Goal: Task Accomplishment & Management: Complete application form

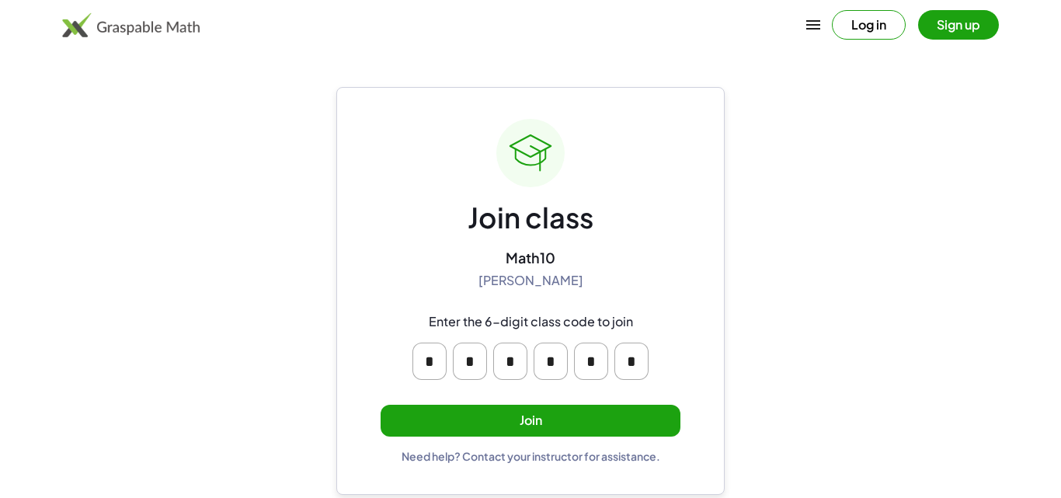
click at [409, 413] on button "Join" at bounding box center [531, 421] width 300 height 32
click at [439, 368] on input "*" at bounding box center [430, 361] width 34 height 37
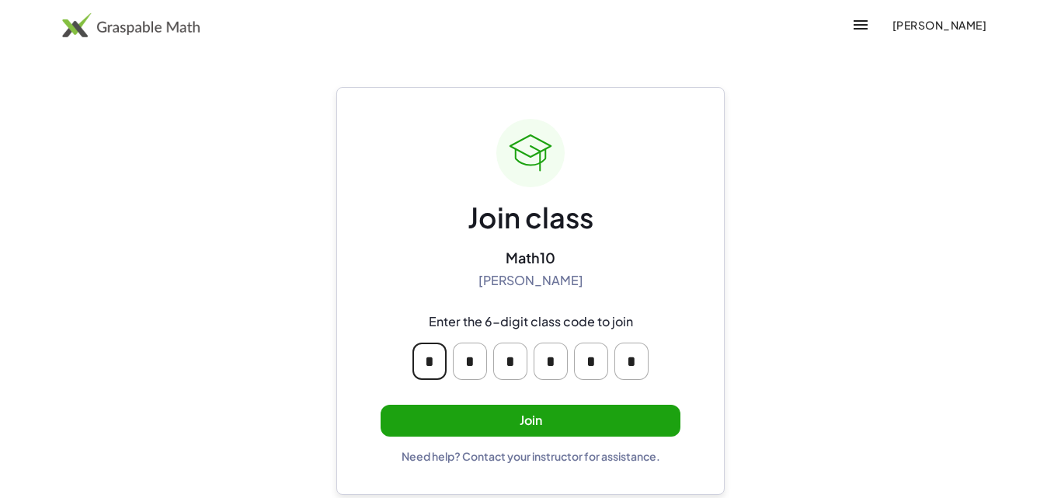
click at [665, 232] on div "Join class Math10 Steffany Avila Enter the 6-digit class code to join * * * * *…" at bounding box center [531, 291] width 300 height 344
click at [623, 364] on input "*" at bounding box center [632, 361] width 34 height 37
click at [685, 237] on div "Join class Math10 Steffany Avila Enter the 6-digit class code to join * * * * *…" at bounding box center [530, 291] width 388 height 408
click at [639, 427] on button "Join" at bounding box center [531, 421] width 300 height 32
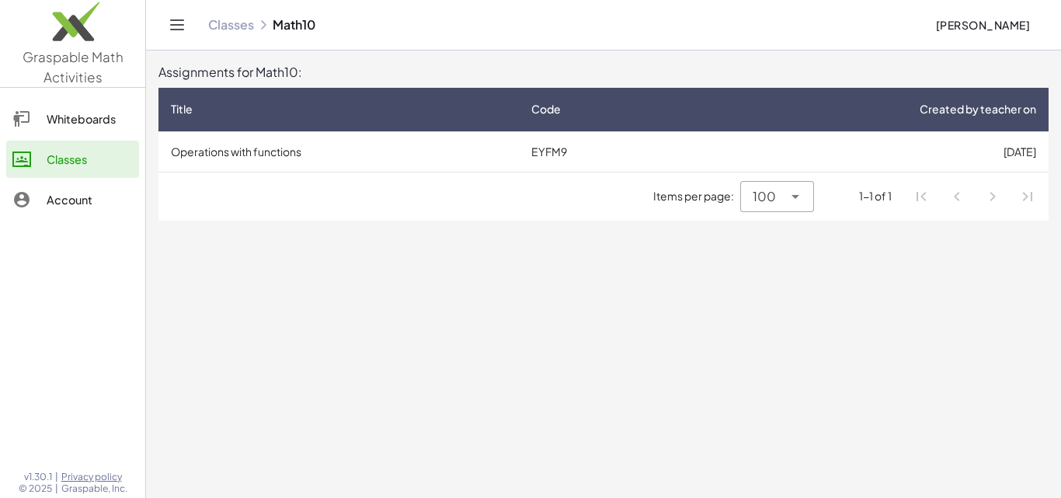
click at [792, 194] on icon at bounding box center [795, 196] width 19 height 19
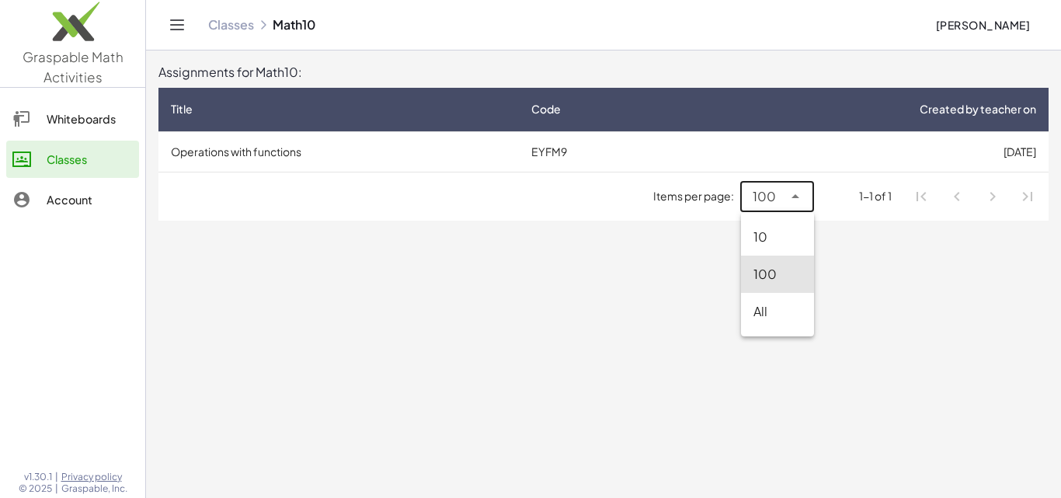
click at [782, 200] on div "100 ***" at bounding box center [761, 196] width 42 height 31
click at [934, 196] on li "Pagination Navigation" at bounding box center [922, 197] width 28 height 28
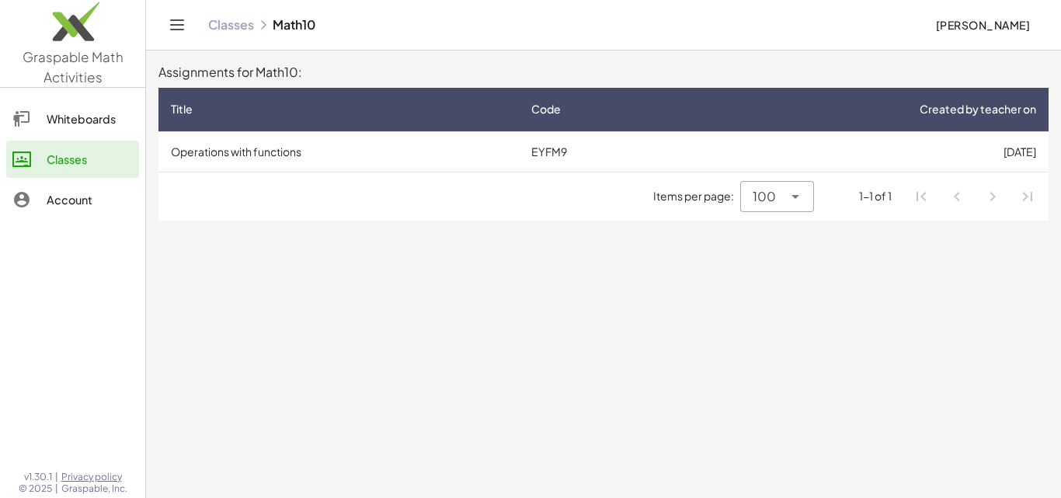
click at [969, 208] on li "Pagination Navigation" at bounding box center [957, 197] width 28 height 28
click at [69, 120] on div "Whiteboards" at bounding box center [90, 119] width 86 height 19
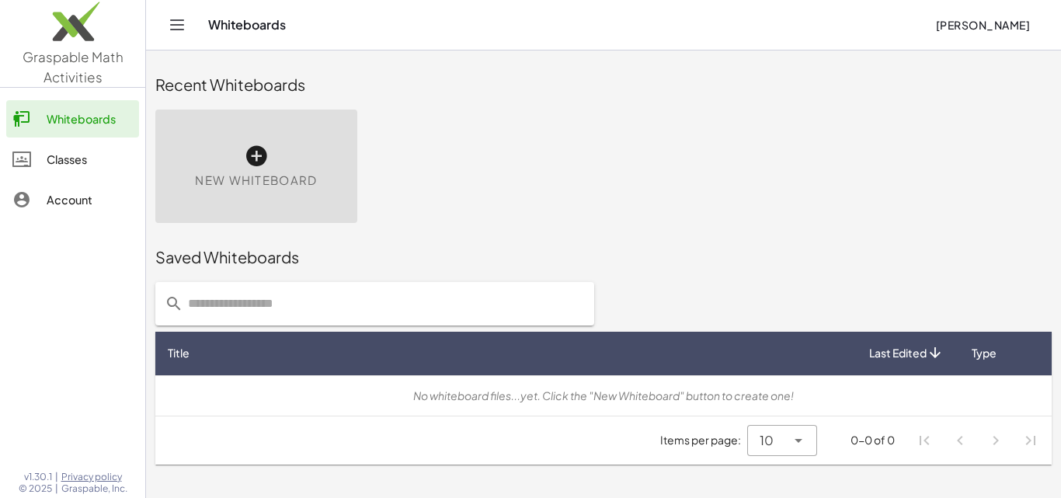
click at [57, 193] on div "Account" at bounding box center [90, 199] width 86 height 19
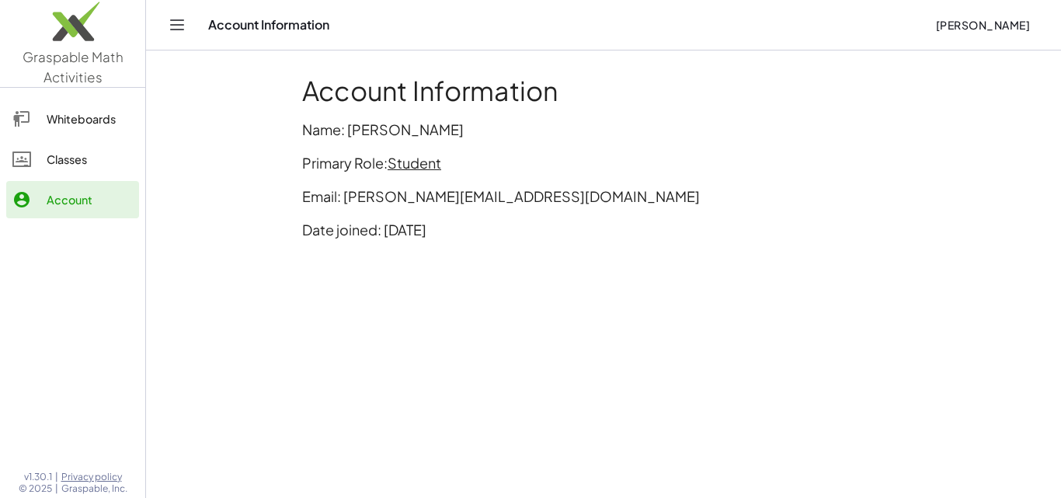
click at [71, 156] on div "Classes" at bounding box center [90, 159] width 86 height 19
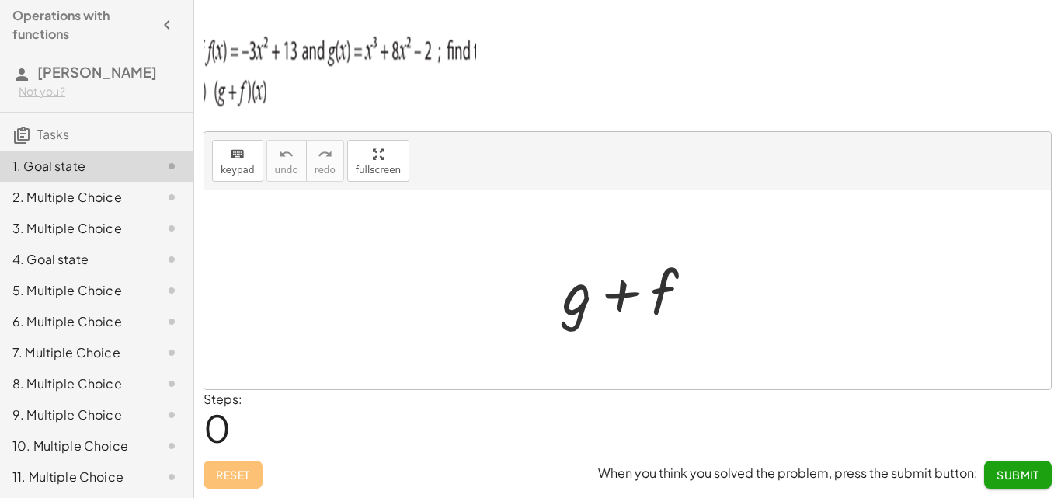
click at [0, 0] on div "keyboard keypad undo undo redo redo fullscreen + g + f × Steps: 0 Reset When yo…" at bounding box center [0, 0] width 0 height 0
click at [749, 93] on p at bounding box center [628, 70] width 848 height 98
click at [774, 53] on p at bounding box center [628, 70] width 848 height 98
click at [70, 203] on div "2. Multiple Choice" at bounding box center [74, 197] width 125 height 19
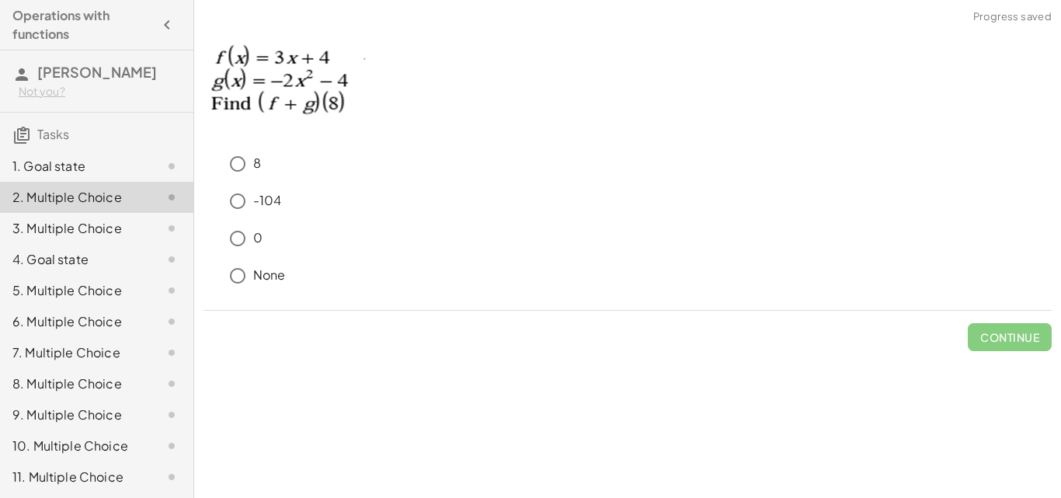
click at [62, 213] on div "1. Goal state" at bounding box center [96, 228] width 193 height 31
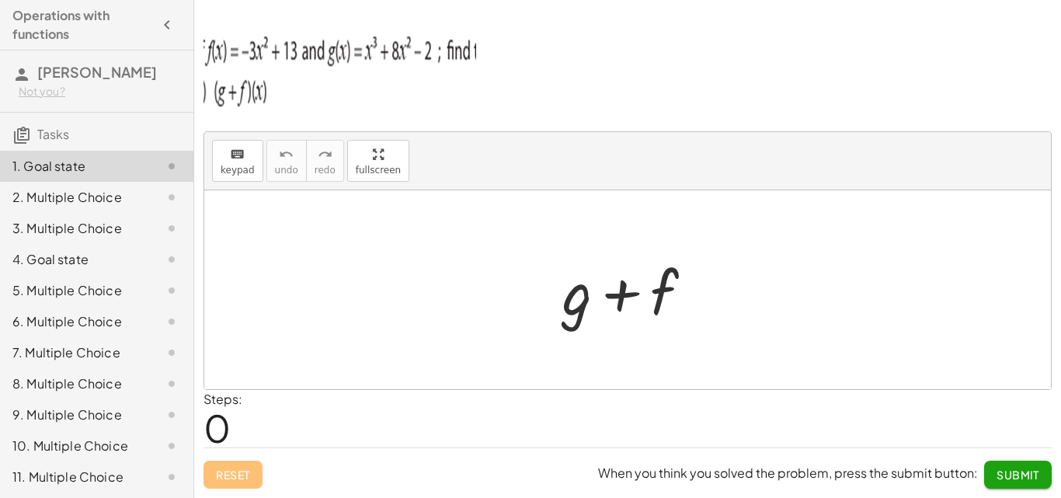
click at [50, 188] on div "2. Multiple Choice" at bounding box center [74, 197] width 125 height 19
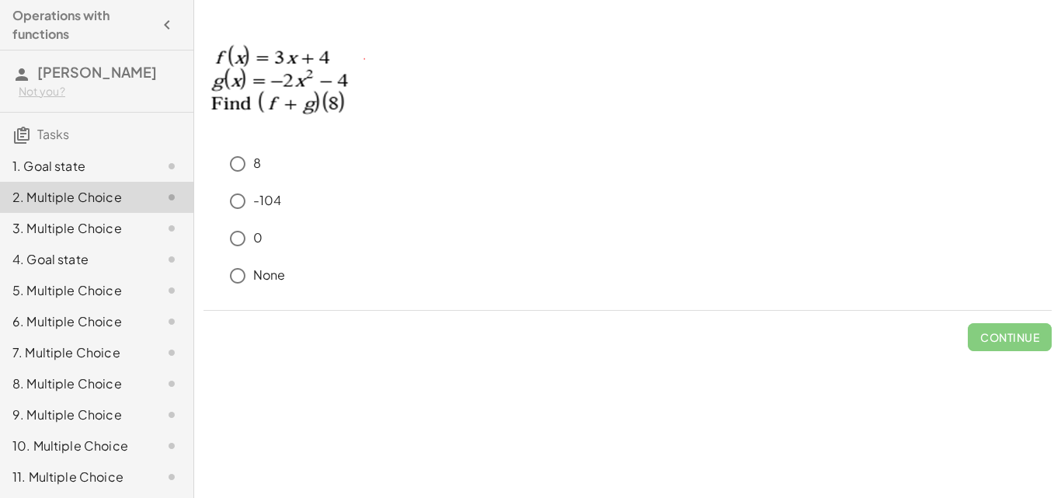
click at [806, 220] on div "-104" at bounding box center [628, 204] width 848 height 37
click at [38, 275] on div "3. Multiple Choice" at bounding box center [96, 290] width 193 height 31
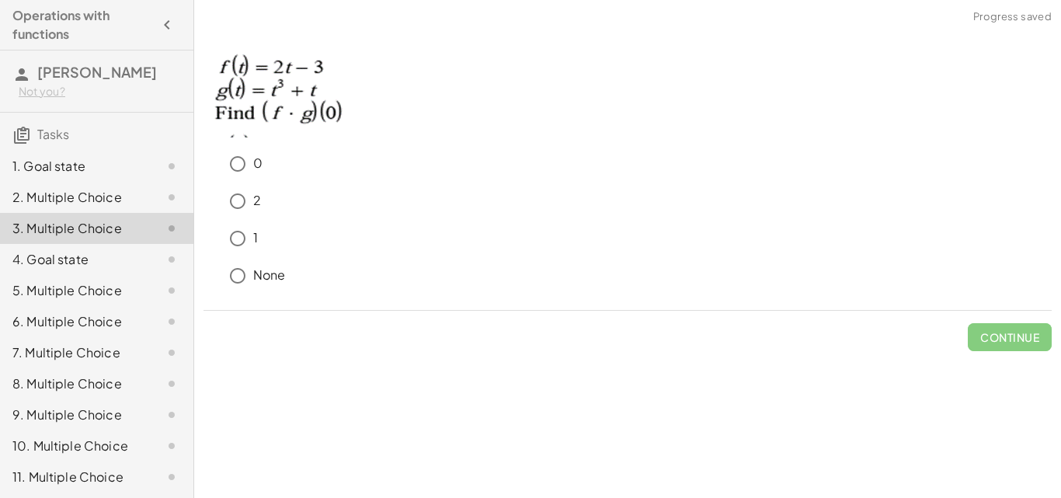
click at [40, 257] on div "4. Goal state" at bounding box center [74, 259] width 125 height 19
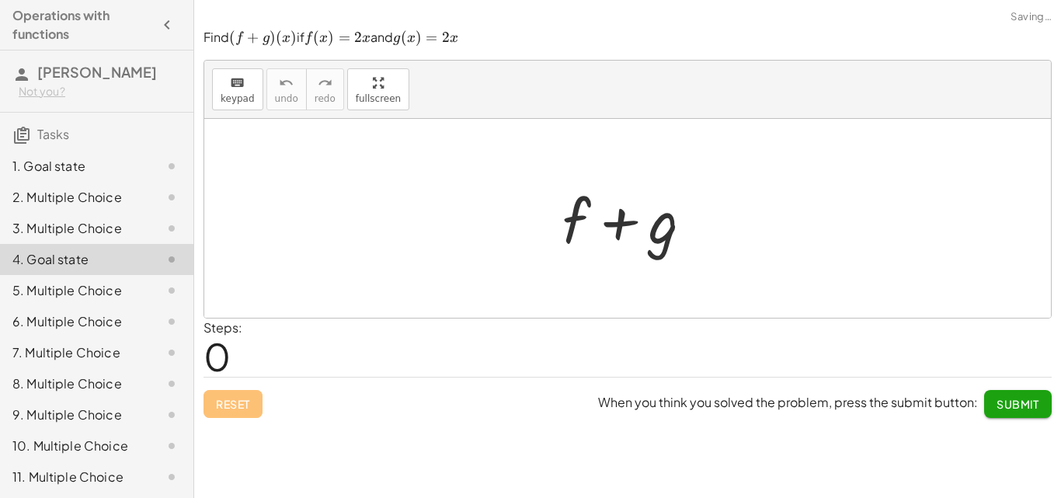
click at [37, 244] on div "2. Multiple Choice" at bounding box center [96, 259] width 193 height 31
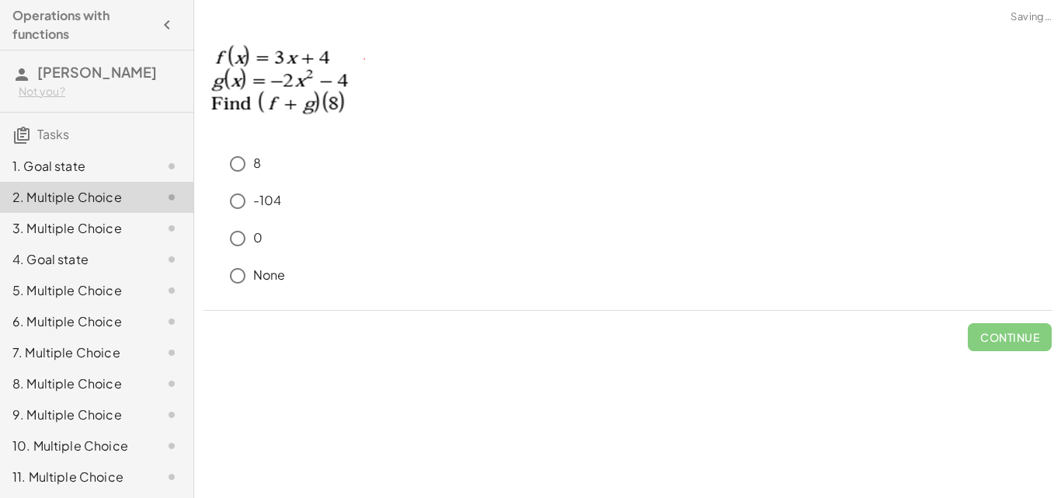
click at [23, 163] on div "1. Goal state" at bounding box center [74, 166] width 125 height 19
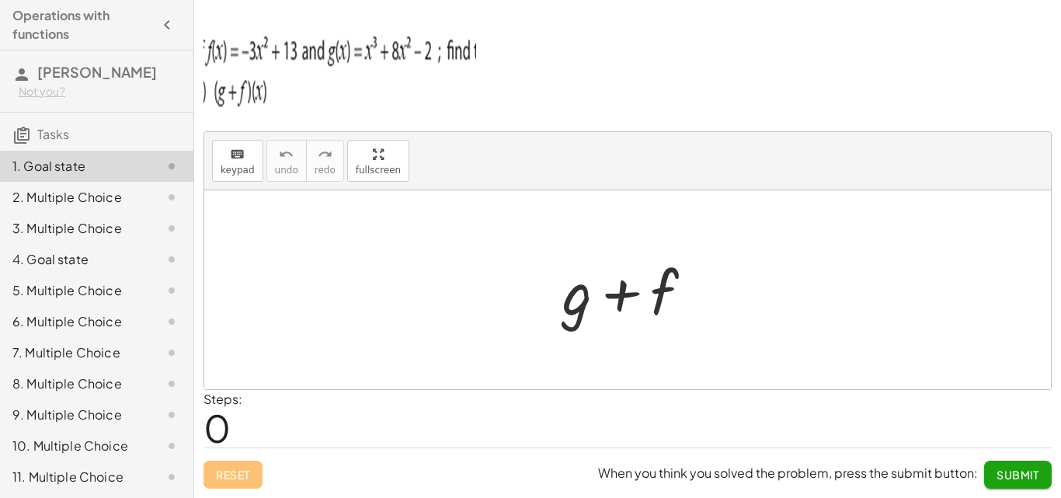
click at [0, 244] on div "2. Multiple Choice" at bounding box center [96, 259] width 193 height 31
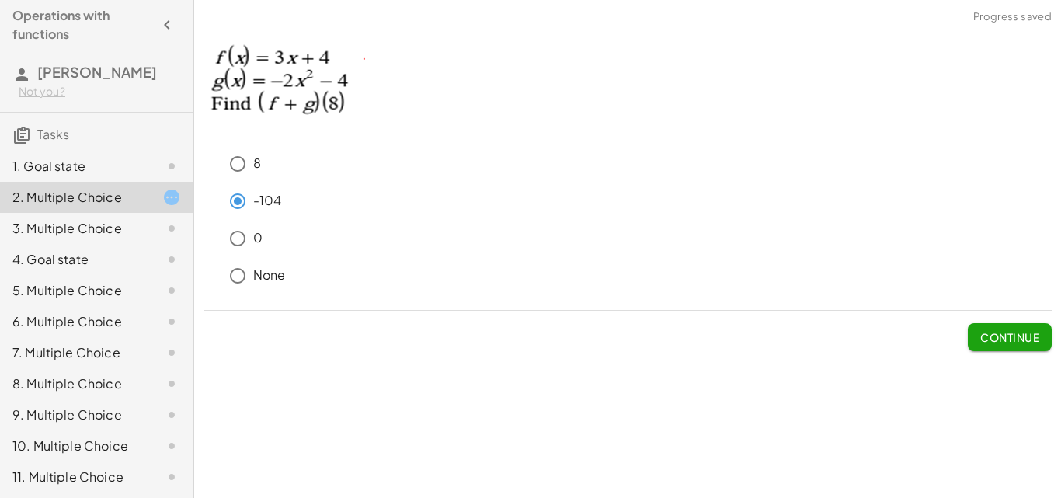
click at [1009, 343] on span "Continue" at bounding box center [1010, 337] width 59 height 14
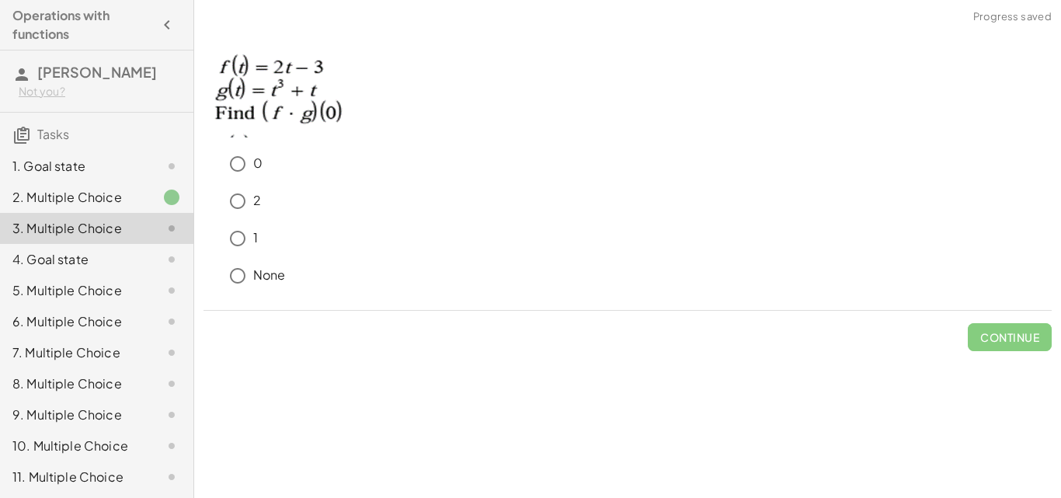
click at [66, 174] on div "1. Goal state" at bounding box center [74, 166] width 125 height 19
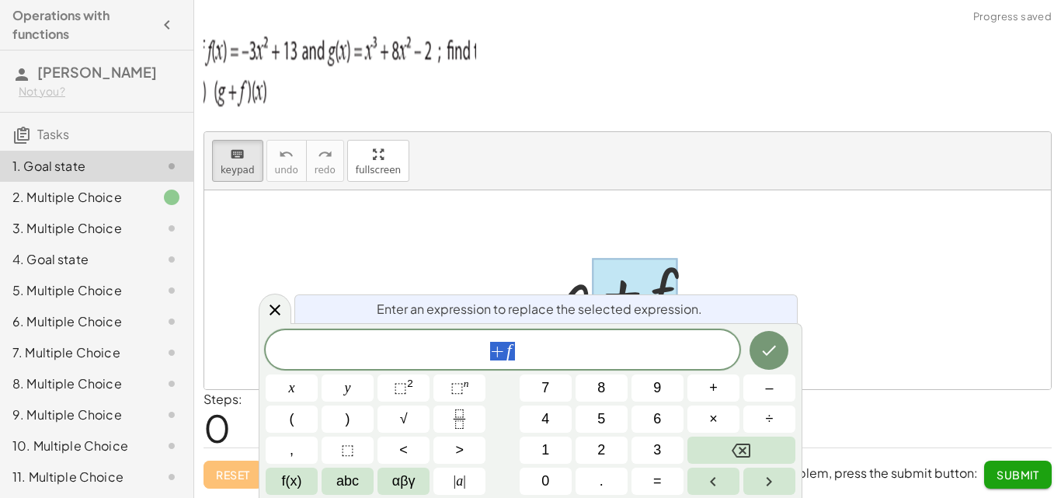
click at [606, 298] on div "Enter an expression to replace the selected expression." at bounding box center [545, 308] width 503 height 29
click at [556, 351] on span "+ f" at bounding box center [503, 351] width 474 height 22
click at [410, 382] on sup "2" at bounding box center [410, 384] width 6 height 12
click at [418, 387] on button "⬚ 2" at bounding box center [404, 388] width 52 height 27
click at [401, 388] on span "⬚" at bounding box center [400, 388] width 13 height 16
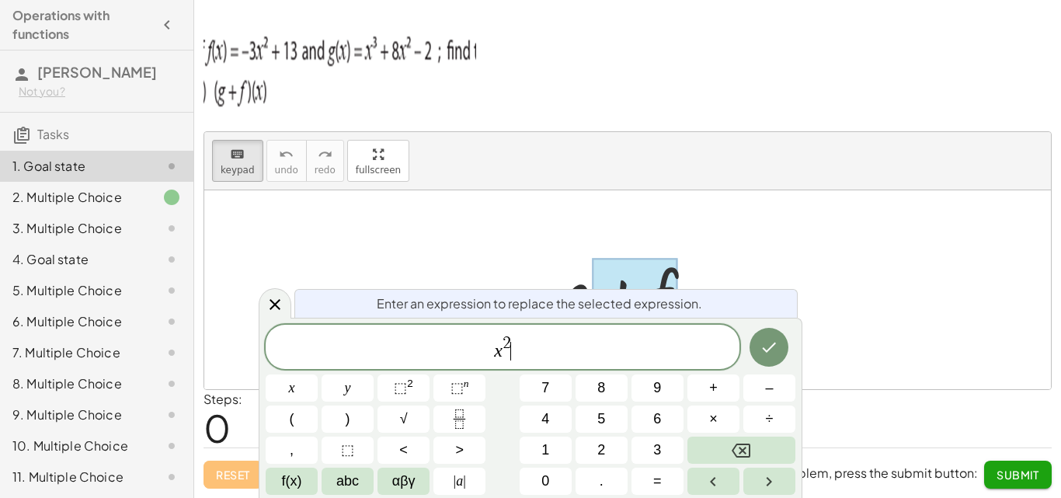
click at [720, 387] on button "+" at bounding box center [714, 388] width 52 height 27
click at [553, 454] on button "1" at bounding box center [546, 450] width 52 height 27
click at [550, 453] on button "1" at bounding box center [546, 450] width 52 height 27
click at [296, 388] on button "x" at bounding box center [292, 388] width 52 height 27
click at [717, 389] on span "+" at bounding box center [713, 388] width 9 height 21
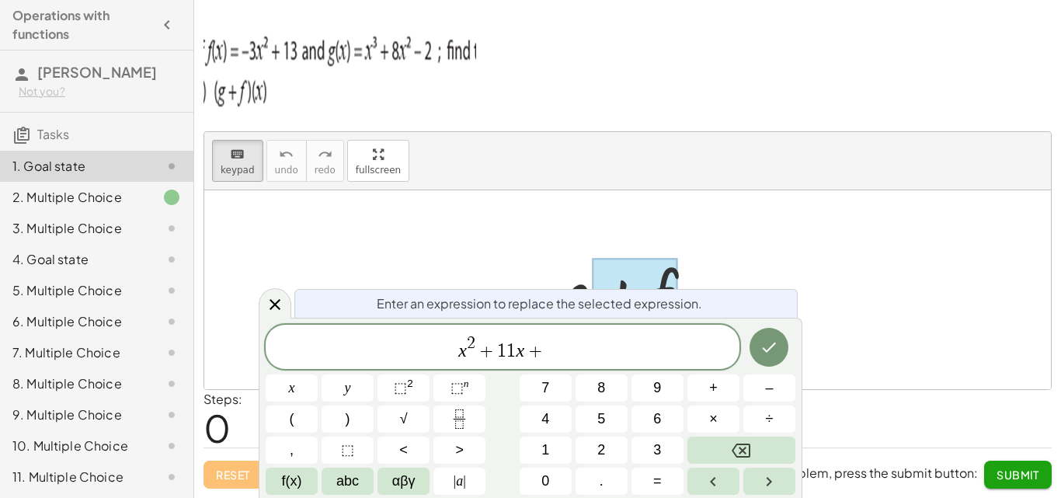
click at [664, 455] on button "3" at bounding box center [658, 450] width 52 height 27
click at [762, 348] on icon "Done" at bounding box center [769, 347] width 19 height 19
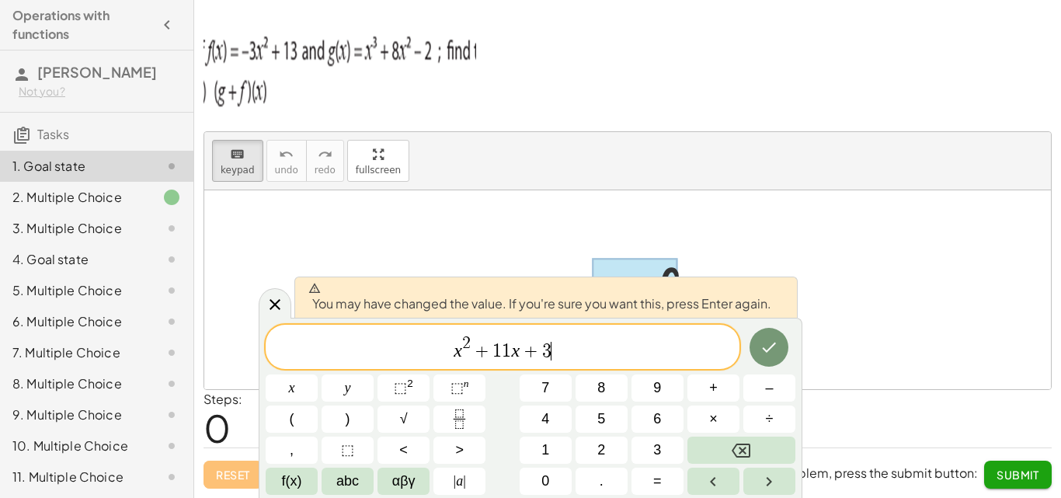
click at [768, 364] on button "Done" at bounding box center [769, 347] width 39 height 39
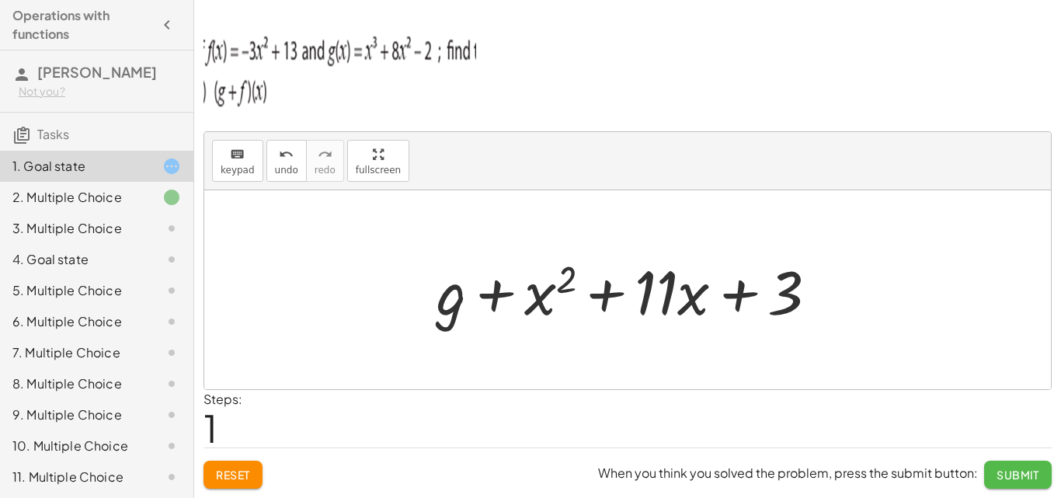
click at [1029, 476] on span "Submit" at bounding box center [1018, 475] width 43 height 14
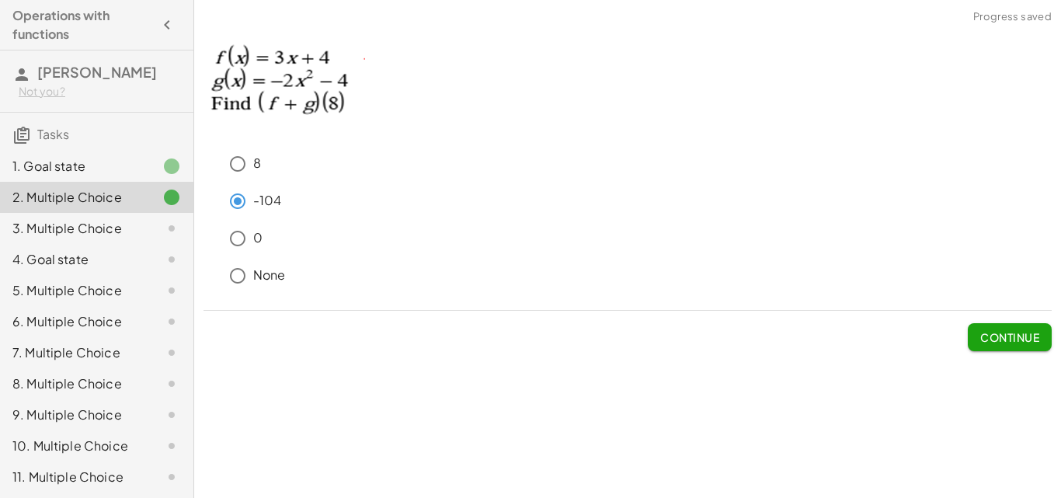
click at [120, 221] on div "3. Multiple Choice" at bounding box center [74, 228] width 125 height 19
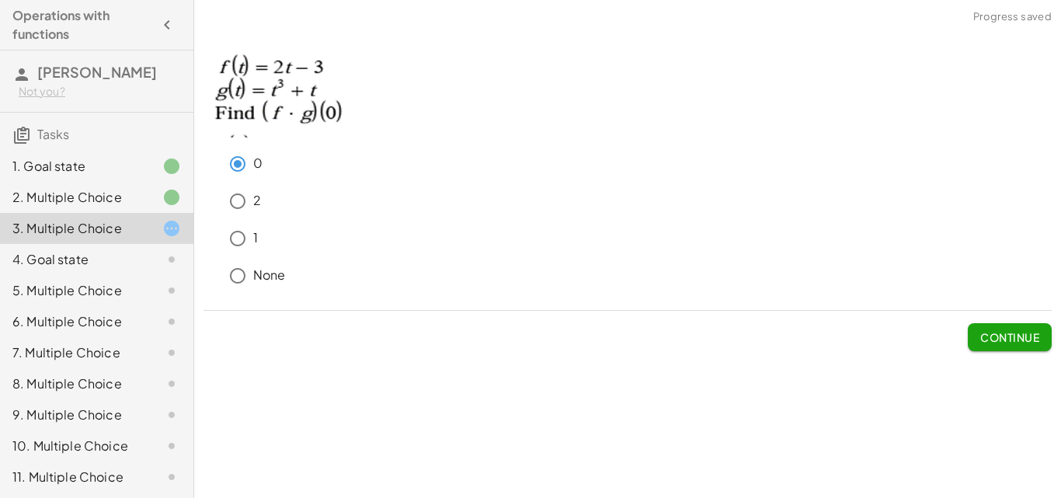
click at [1009, 342] on span "Continue" at bounding box center [1010, 337] width 59 height 14
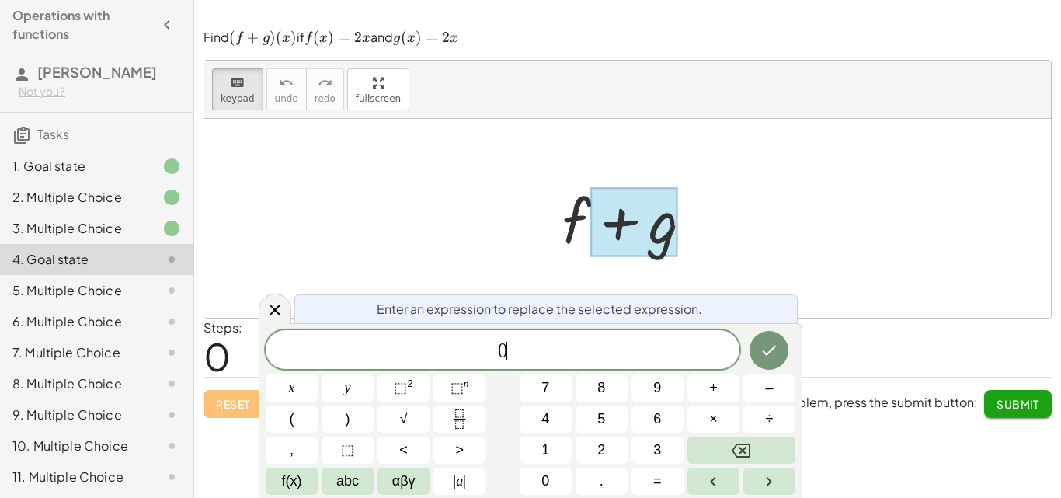
click at [775, 358] on icon "Done" at bounding box center [769, 350] width 19 height 19
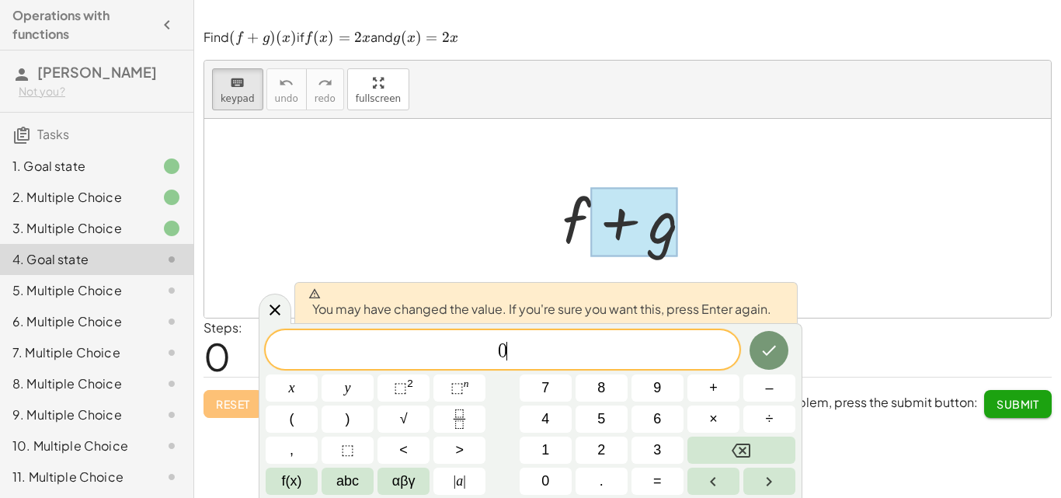
click at [763, 359] on icon "Done" at bounding box center [769, 350] width 19 height 19
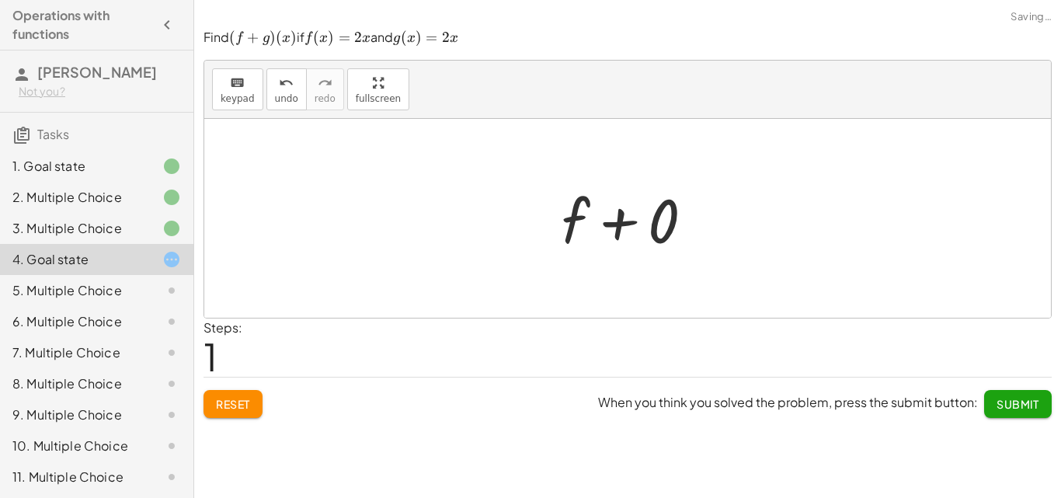
click at [759, 356] on div "Steps: 1" at bounding box center [628, 347] width 848 height 57
click at [245, 416] on button "Reset" at bounding box center [233, 404] width 59 height 28
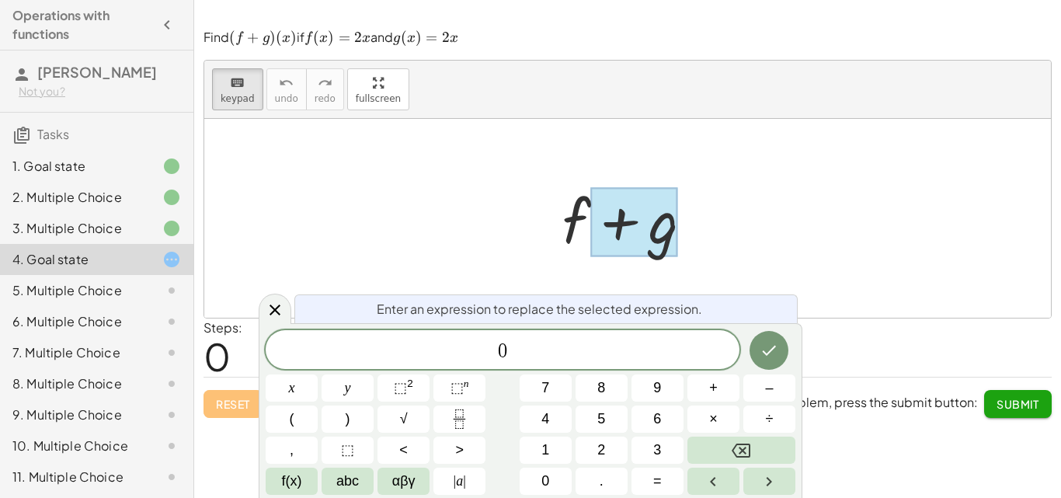
click at [769, 343] on icon "Done" at bounding box center [769, 350] width 19 height 19
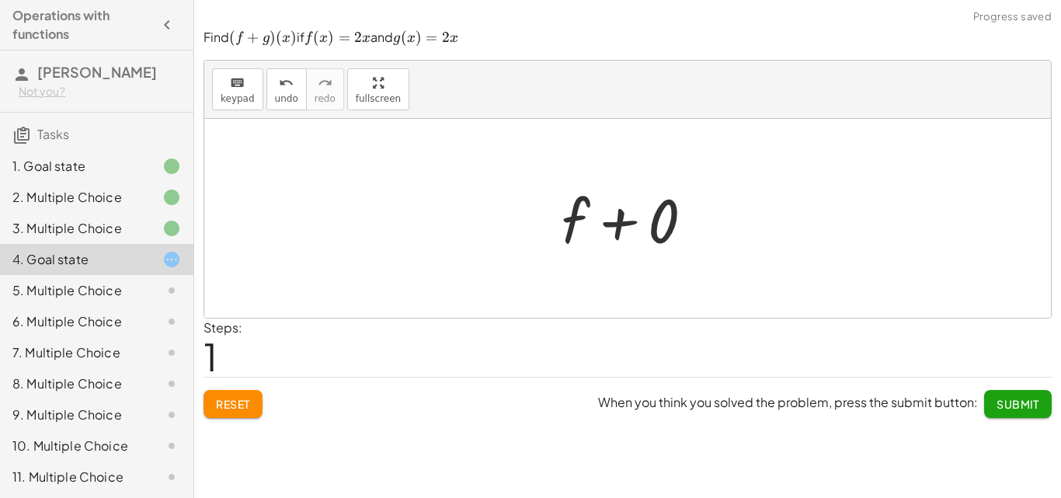
click at [1016, 403] on span "Submit" at bounding box center [1018, 404] width 43 height 14
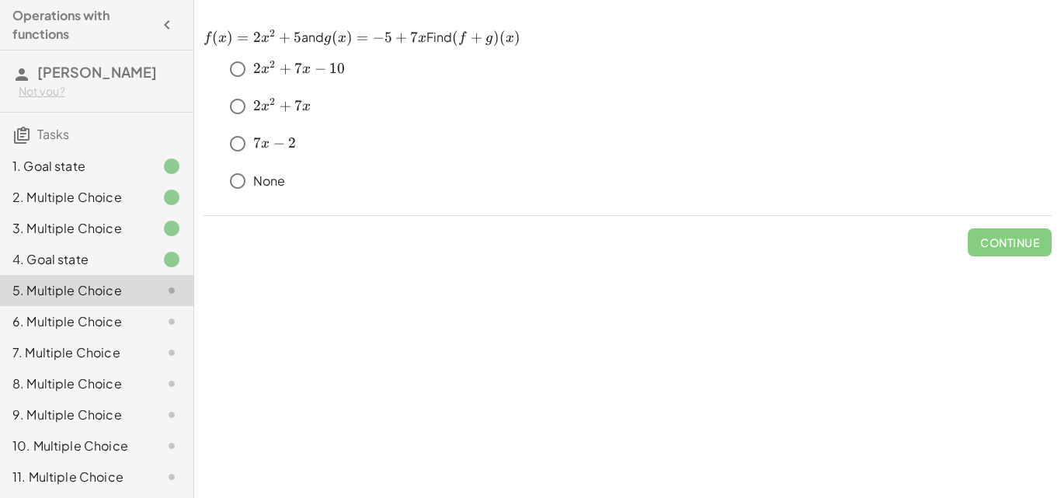
click at [179, 96] on h3 "[PERSON_NAME] Sauce Not you?" at bounding box center [96, 81] width 193 height 61
click at [988, 253] on button "Continue" at bounding box center [1010, 242] width 84 height 28
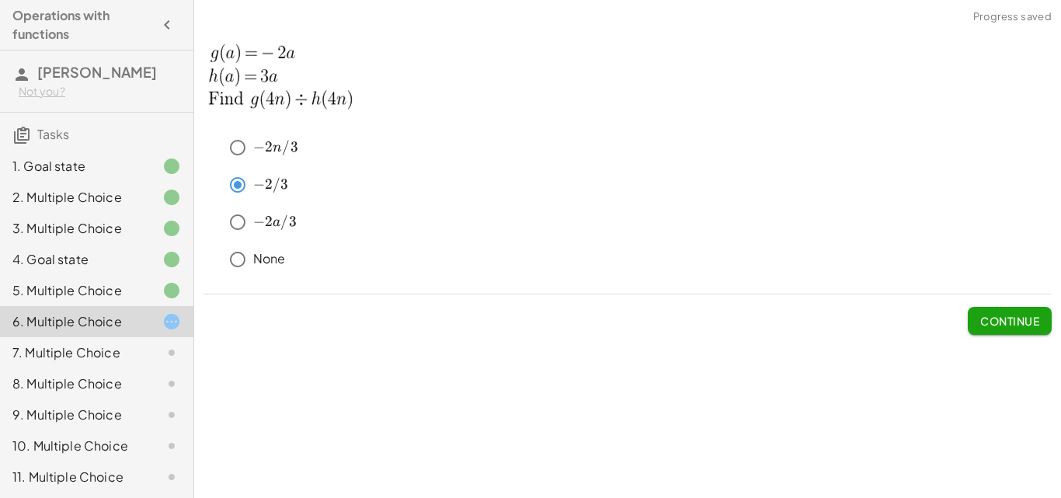
click at [1017, 324] on span "Continue" at bounding box center [1010, 321] width 59 height 14
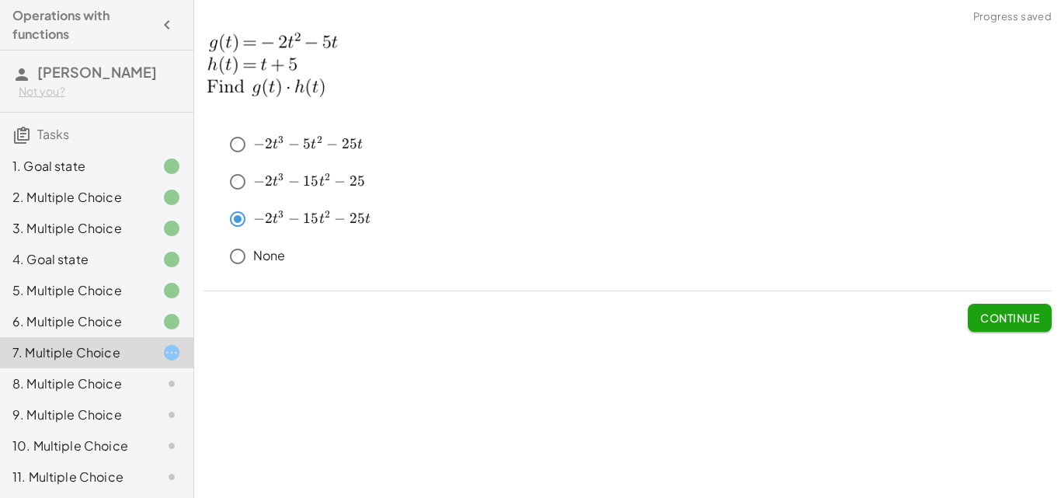
click at [991, 320] on span "Continue" at bounding box center [1010, 318] width 59 height 14
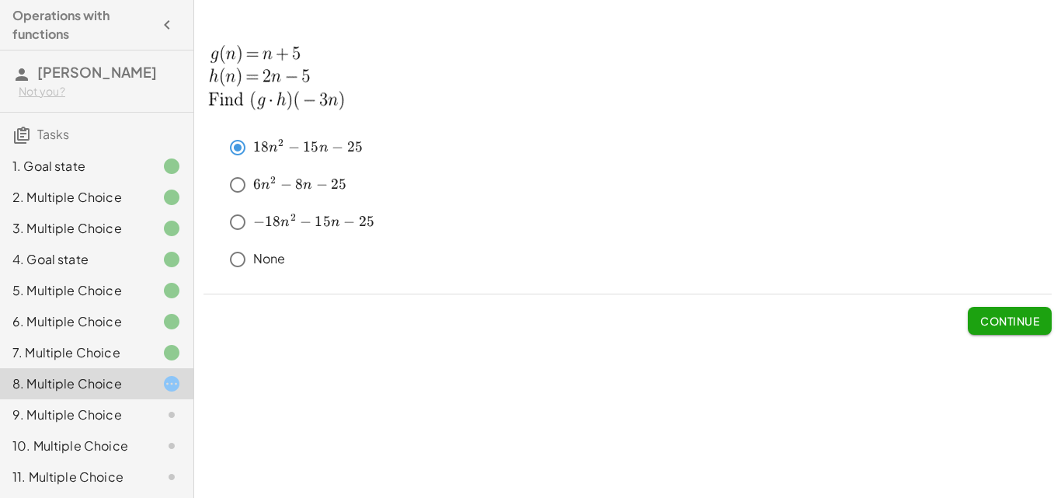
click at [990, 311] on button "Continue" at bounding box center [1010, 321] width 84 height 28
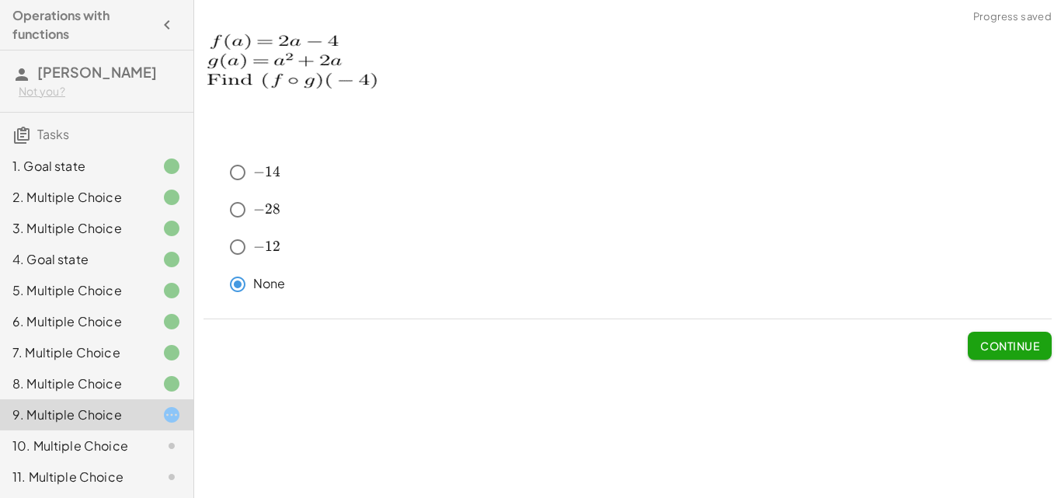
click at [995, 355] on button "Continue" at bounding box center [1010, 346] width 84 height 28
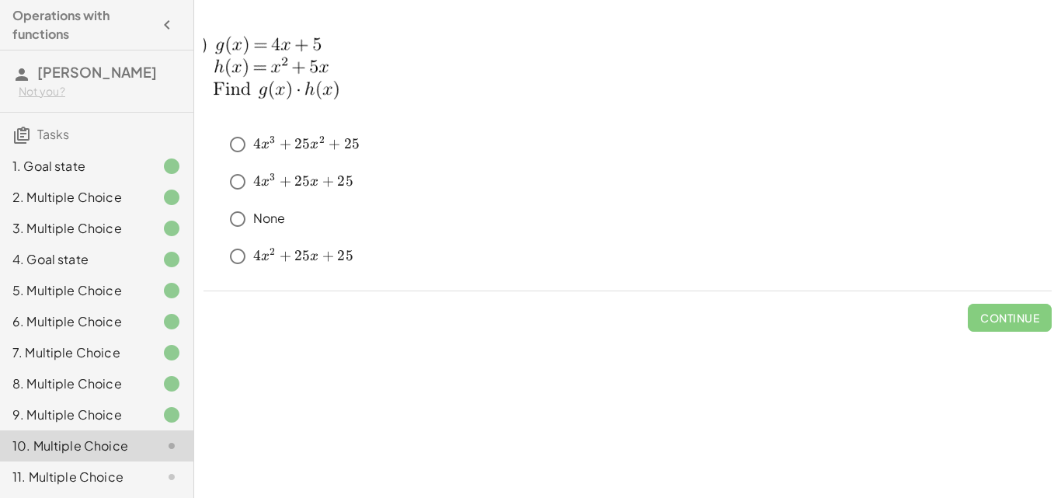
click at [271, 134] on div "﻿ 4 x 3 + 25 x 2 + 25 4x^3+25x^2+25 4 x 3 + 25 x 2 + 25 ﻿" at bounding box center [637, 144] width 830 height 31
click at [978, 329] on button "Continue" at bounding box center [1010, 318] width 84 height 28
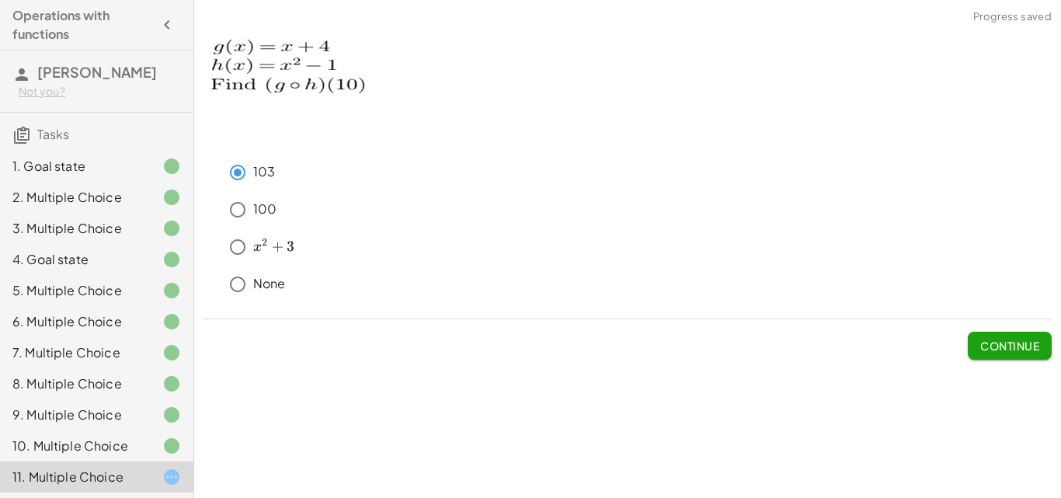
click at [1006, 371] on div "keyboard keypad undo undo redo redo fullscreen + g + f + g + x 2 + · 11 · x + 3…" at bounding box center [627, 249] width 867 height 498
click at [996, 358] on button "Continue" at bounding box center [1010, 346] width 84 height 28
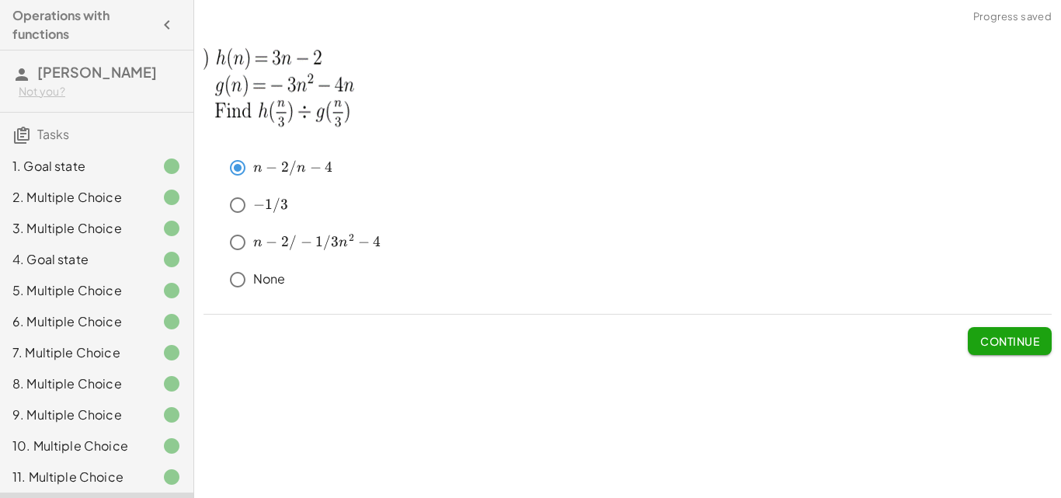
click at [970, 351] on button "Continue" at bounding box center [1010, 341] width 84 height 28
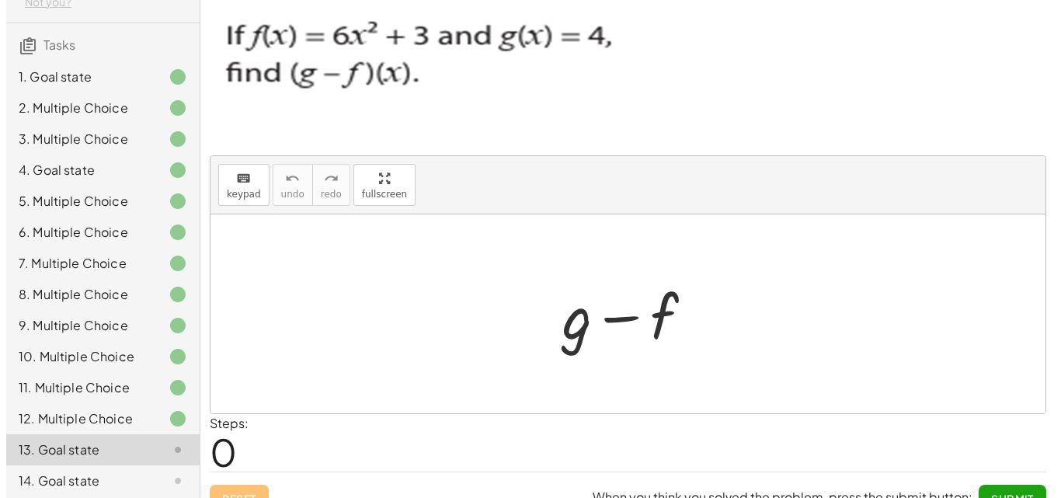
scroll to position [134, 0]
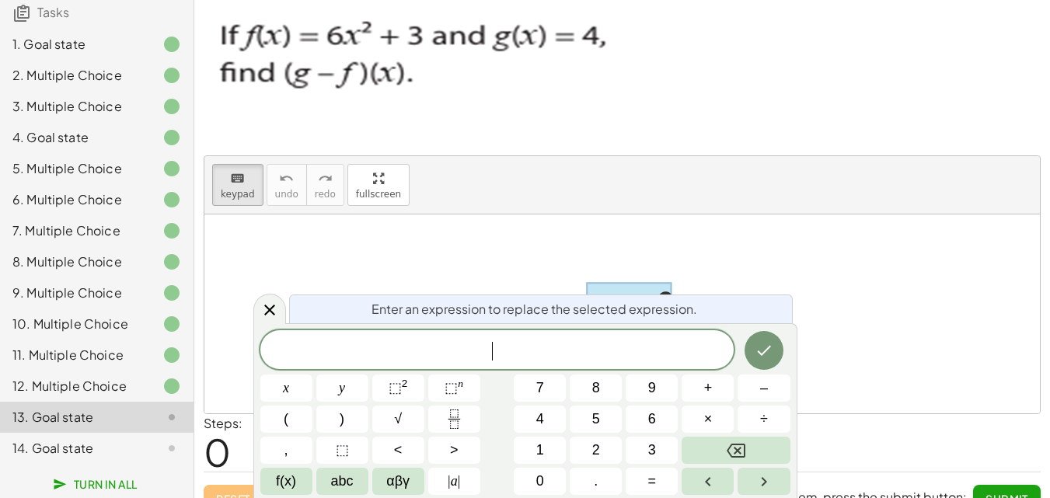
click at [761, 399] on button "–" at bounding box center [763, 388] width 52 height 27
click at [643, 426] on button "6" at bounding box center [651, 419] width 52 height 27
click at [395, 392] on span "⬚" at bounding box center [394, 388] width 13 height 16
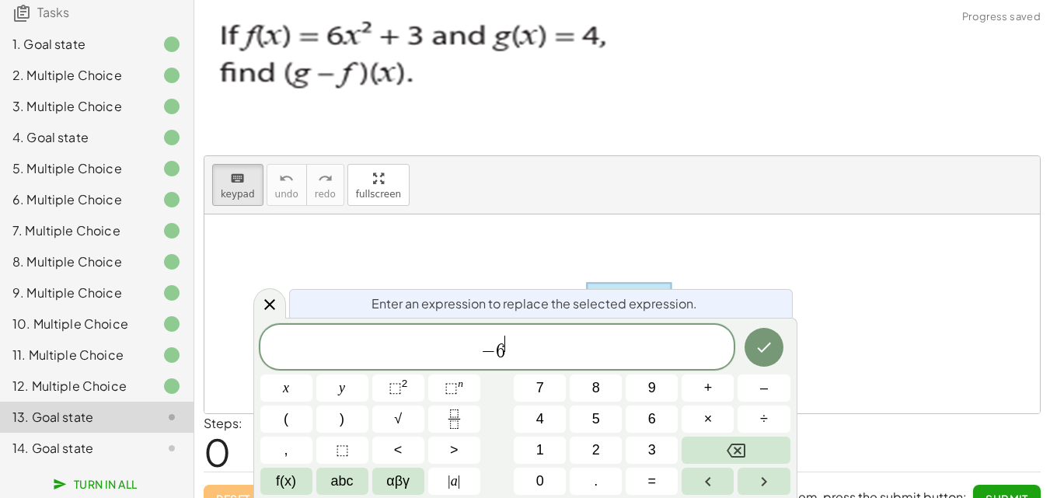
click at [286, 391] on span "x" at bounding box center [286, 388] width 6 height 21
click at [396, 395] on span "⬚" at bounding box center [394, 388] width 13 height 16
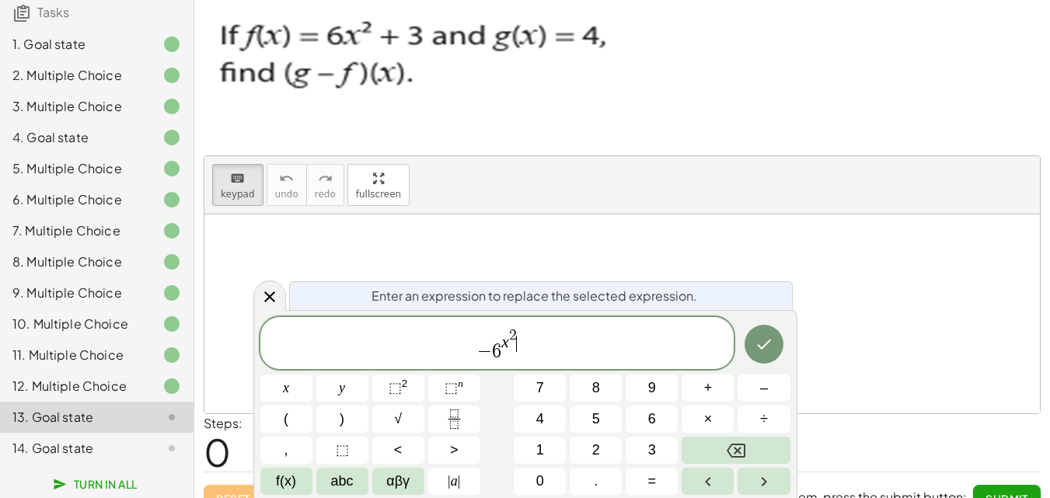
click at [708, 387] on span "+" at bounding box center [708, 388] width 9 height 21
click at [541, 384] on span "7" at bounding box center [540, 388] width 8 height 21
click at [758, 350] on icon "Done" at bounding box center [763, 344] width 19 height 19
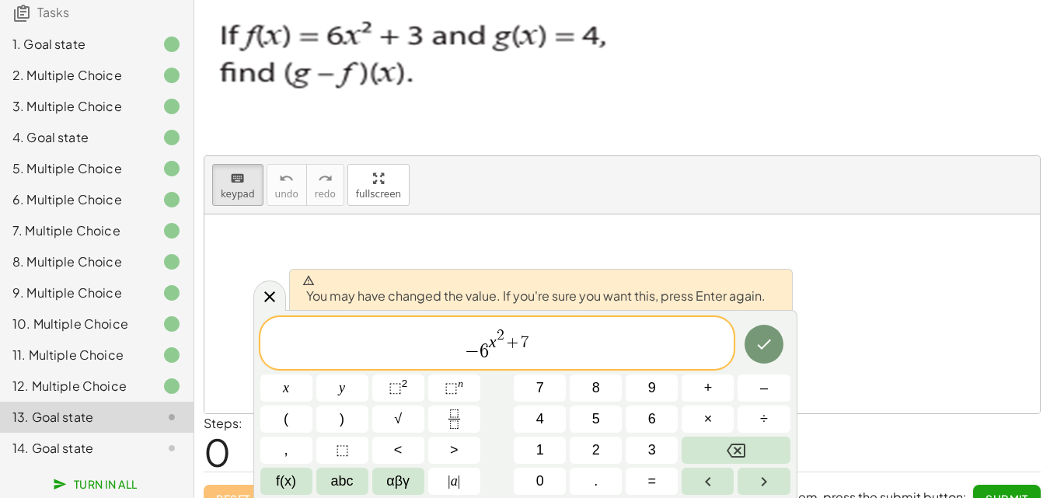
click at [770, 353] on icon "Done" at bounding box center [763, 344] width 19 height 19
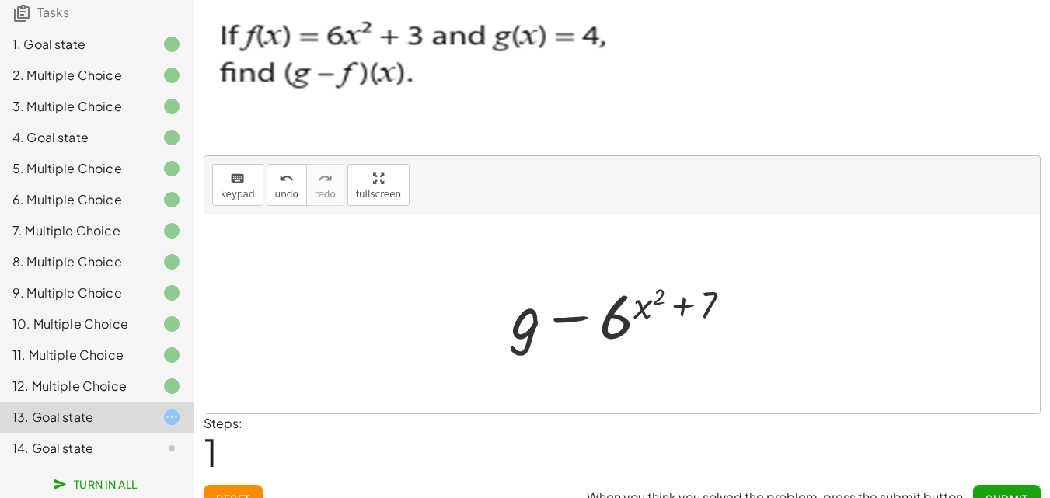
click at [1023, 489] on button "Submit" at bounding box center [1007, 499] width 68 height 28
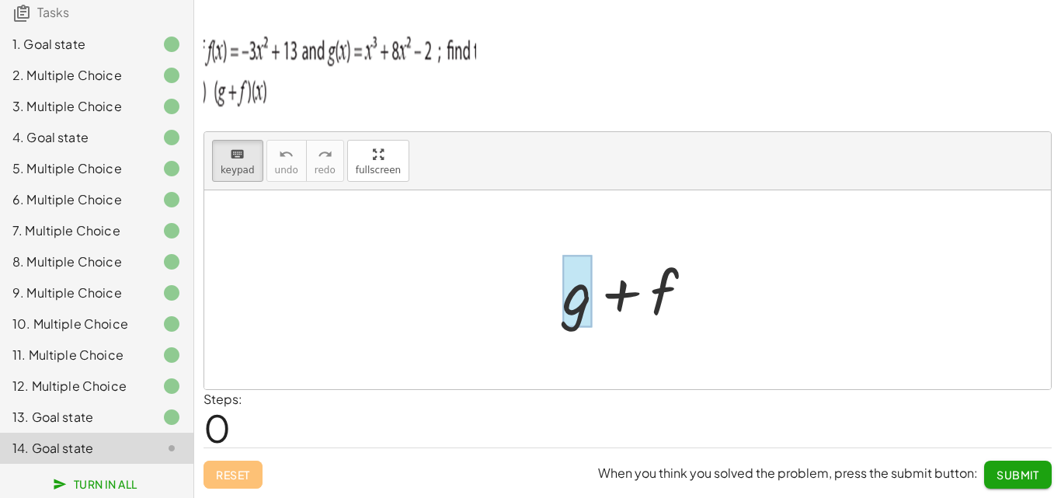
click at [644, 315] on div at bounding box center [634, 290] width 159 height 80
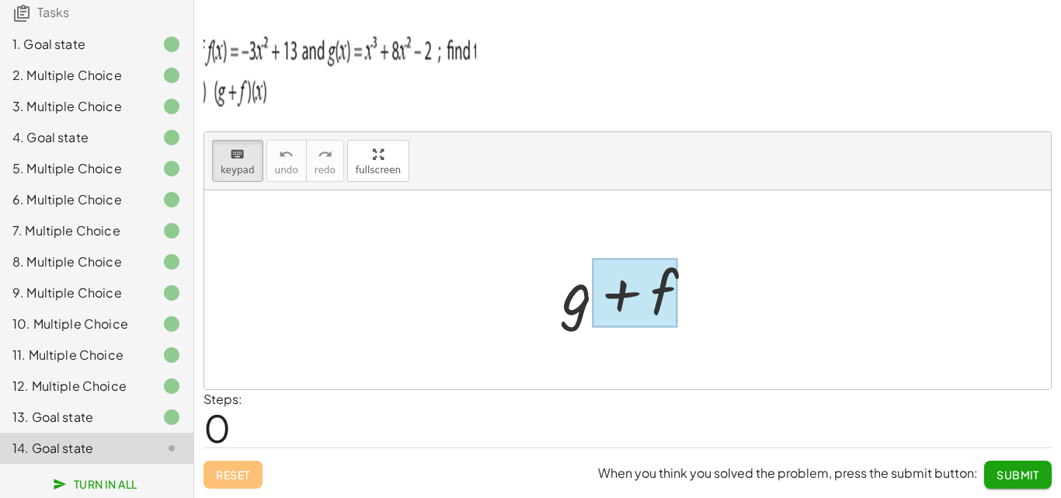
click at [636, 305] on div at bounding box center [635, 293] width 86 height 69
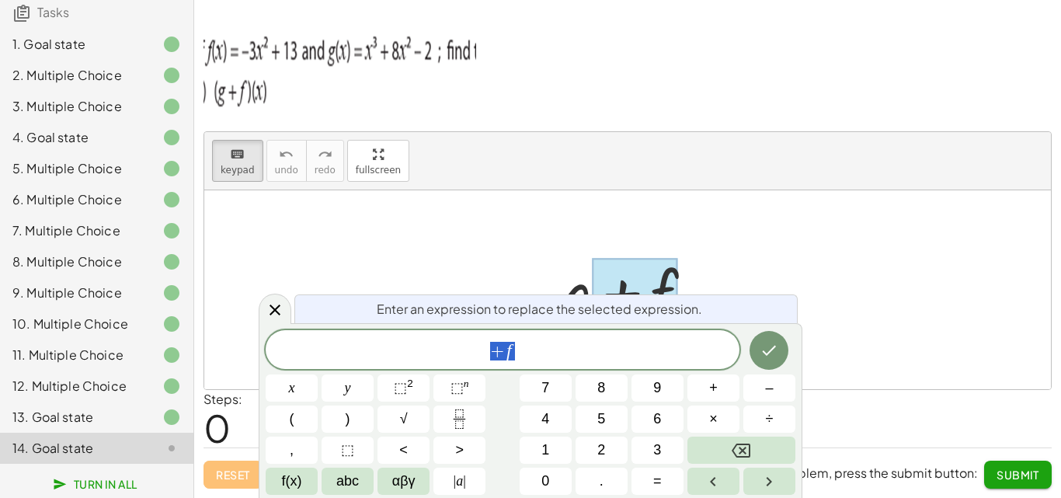
click at [629, 308] on span "Enter an expression to replace the selected expression." at bounding box center [540, 309] width 326 height 19
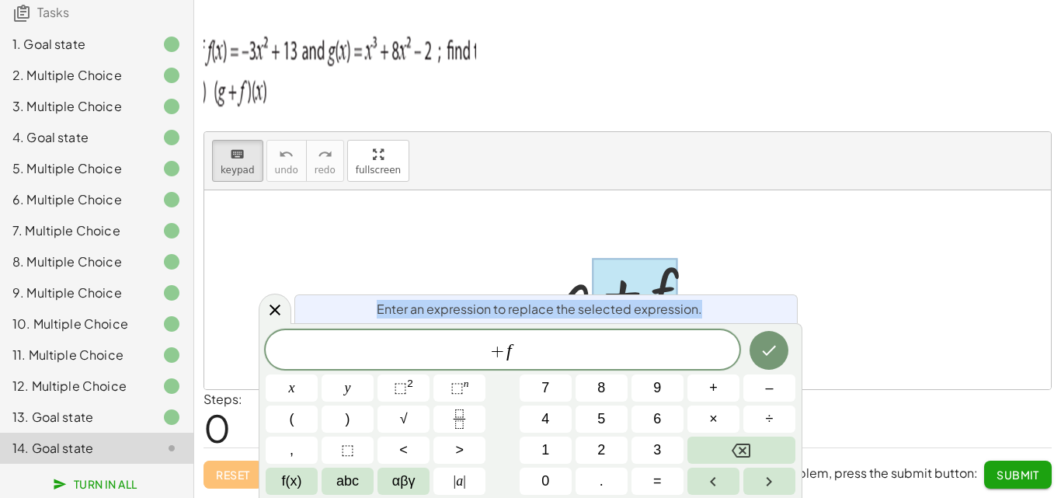
click at [536, 357] on span "+ f" at bounding box center [503, 351] width 474 height 22
click at [531, 353] on span "+ f ​" at bounding box center [503, 351] width 474 height 22
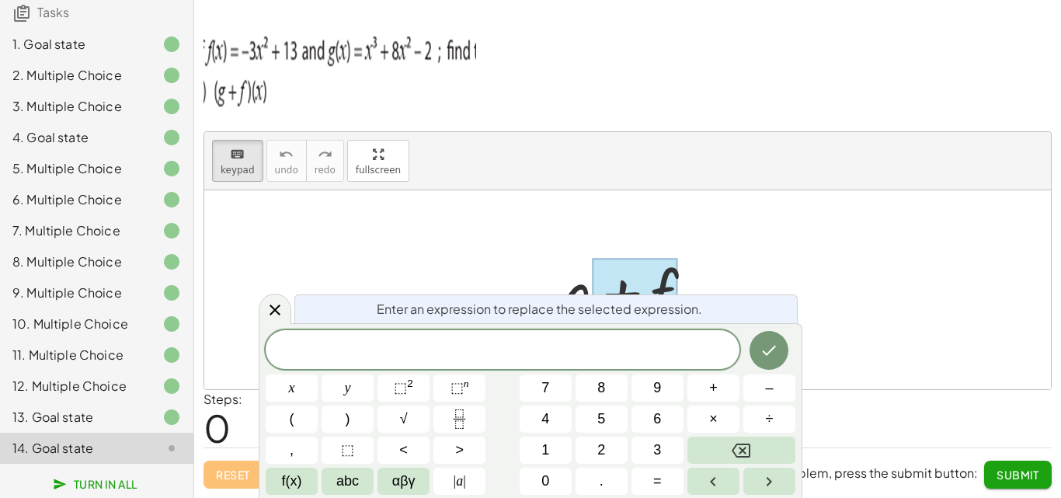
click at [293, 393] on span "x" at bounding box center [292, 388] width 6 height 21
click at [413, 391] on span "⬚ 2" at bounding box center [403, 388] width 19 height 21
click at [643, 422] on button "6" at bounding box center [658, 419] width 52 height 27
click at [413, 392] on span "⬚ 2" at bounding box center [403, 388] width 19 height 21
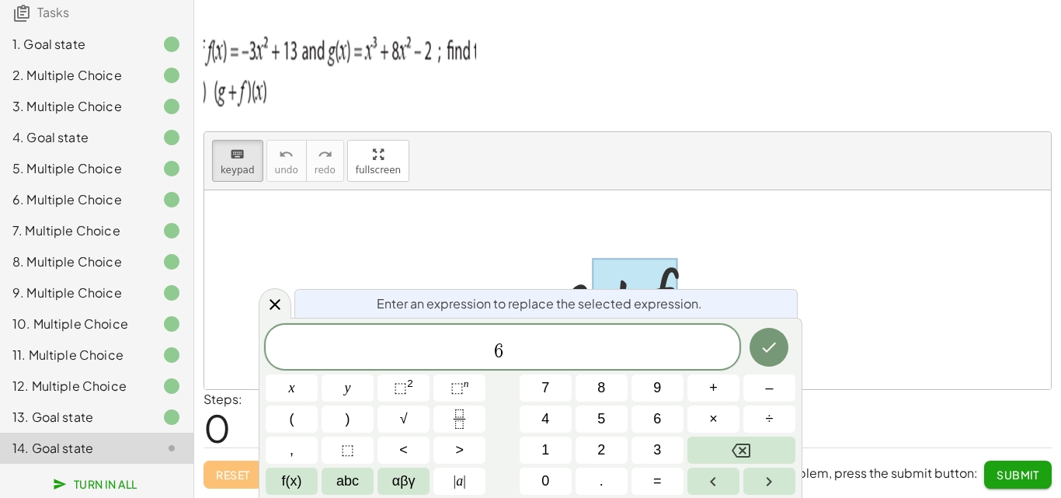
click at [290, 400] on button "x" at bounding box center [292, 388] width 52 height 27
click at [398, 395] on span "⬚" at bounding box center [400, 388] width 13 height 16
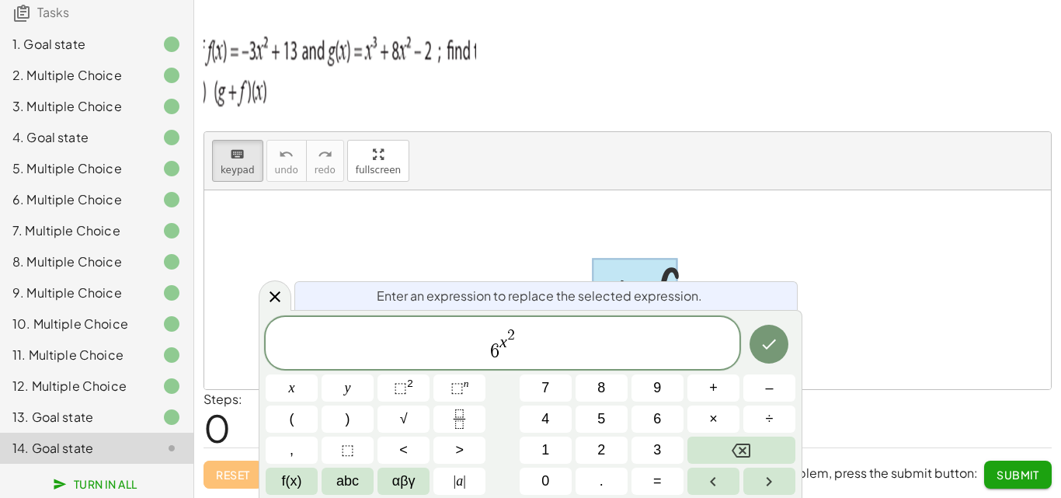
click at [773, 421] on span "÷" at bounding box center [770, 419] width 8 height 21
click at [707, 392] on button "+" at bounding box center [714, 388] width 52 height 27
click at [533, 455] on button "1" at bounding box center [546, 450] width 52 height 27
click at [537, 457] on button "1" at bounding box center [546, 450] width 52 height 27
click at [772, 355] on button "Done" at bounding box center [769, 344] width 39 height 39
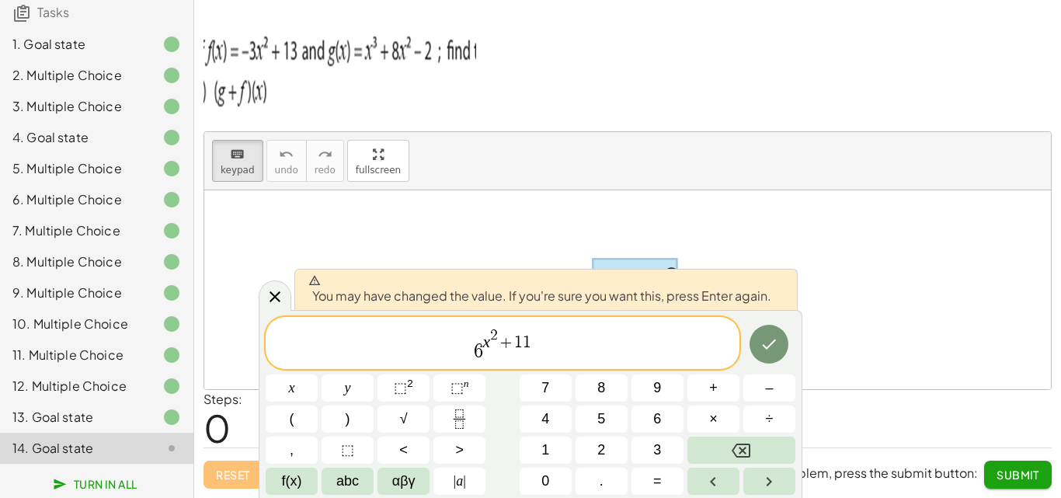
click at [318, 375] on div at bounding box center [292, 388] width 52 height 27
click at [768, 357] on button "Done" at bounding box center [769, 344] width 39 height 39
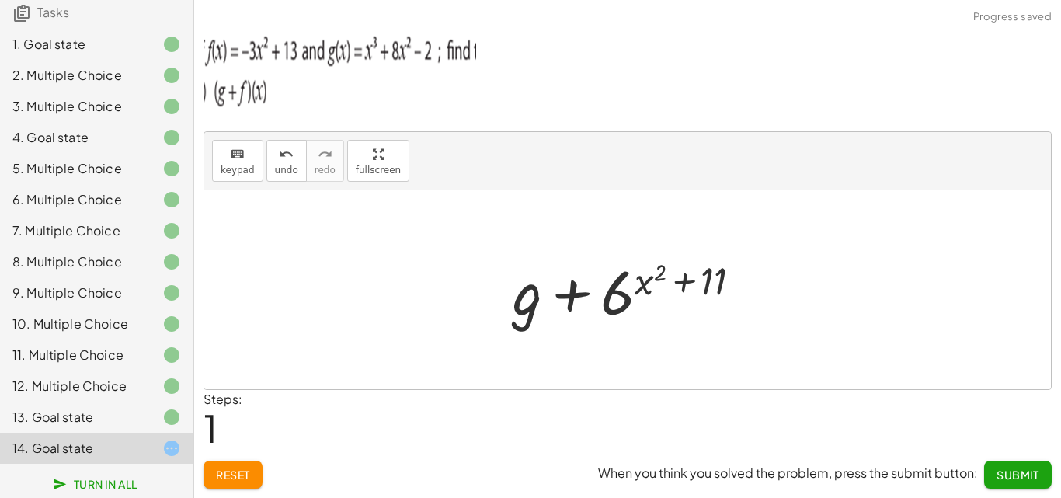
click at [1002, 478] on span "Submit" at bounding box center [1018, 475] width 43 height 14
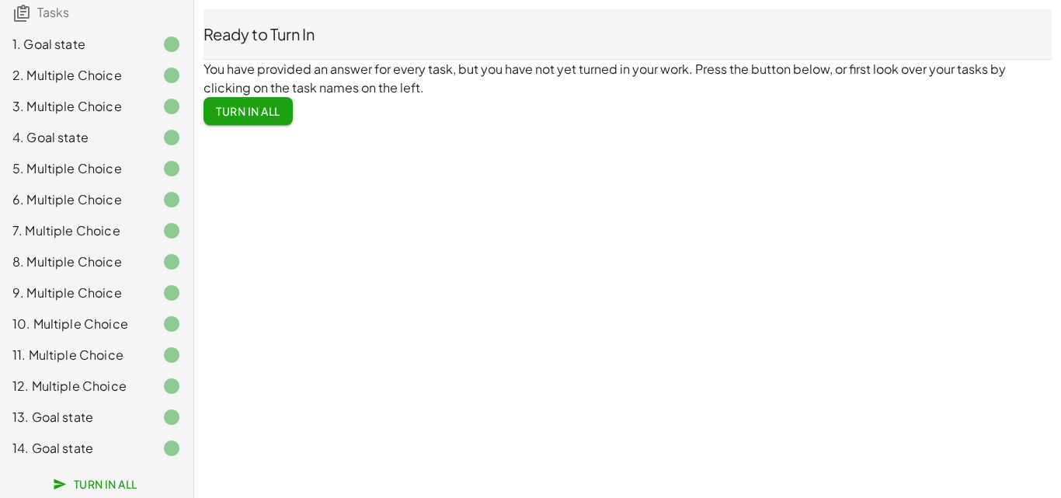
click at [258, 110] on span "Turn In All" at bounding box center [248, 111] width 64 height 14
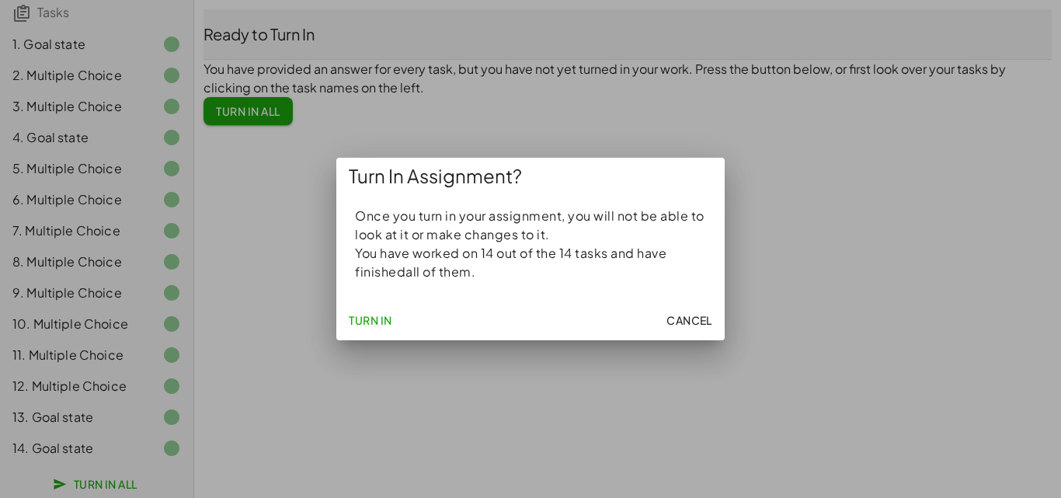
click at [392, 317] on span "Turn In" at bounding box center [371, 320] width 44 height 14
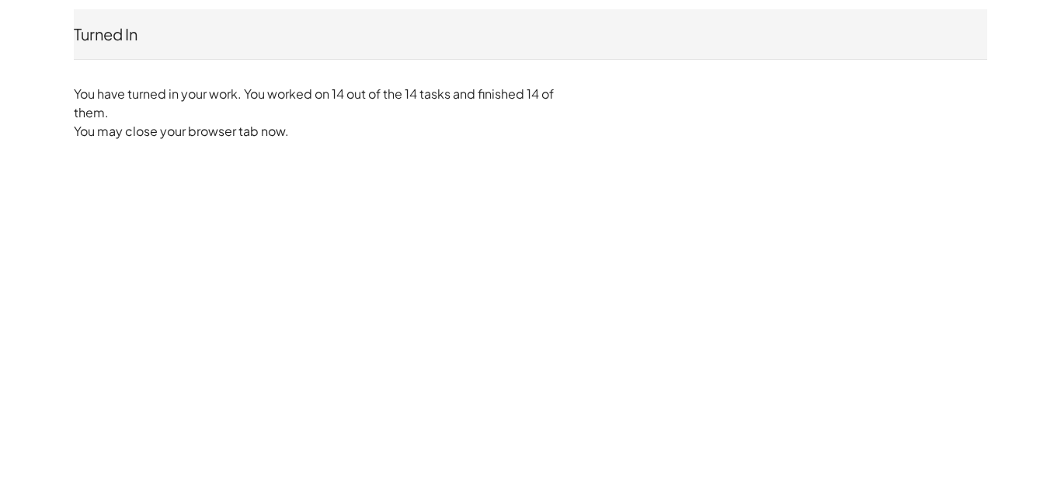
click at [789, 106] on div "Turned In [PERSON_NAME] Sauce Not you? You have turned in your work. You worked…" at bounding box center [530, 75] width 932 height 150
